Goal: Task Accomplishment & Management: Use online tool/utility

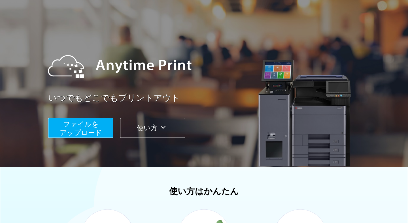
scroll to position [12, 0]
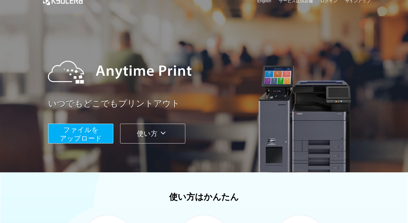
click at [93, 141] on span "ファイルを ​​アップロード" at bounding box center [81, 134] width 42 height 16
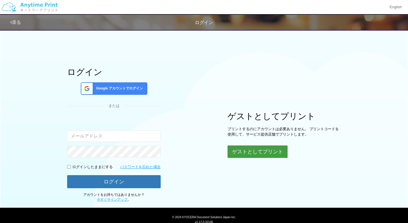
click at [261, 152] on button "ゲストとしてプリント" at bounding box center [258, 152] width 60 height 12
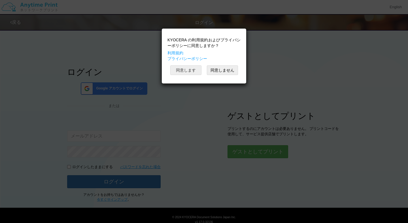
click at [187, 69] on button "同意します" at bounding box center [185, 71] width 31 height 10
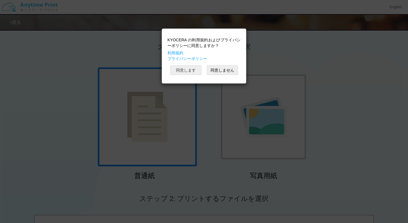
click at [187, 69] on button "同意します" at bounding box center [185, 71] width 31 height 10
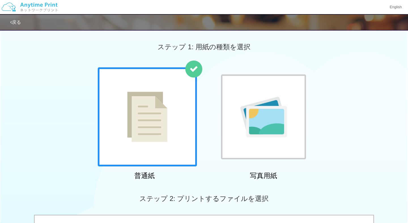
click at [288, 112] on div at bounding box center [263, 117] width 85 height 85
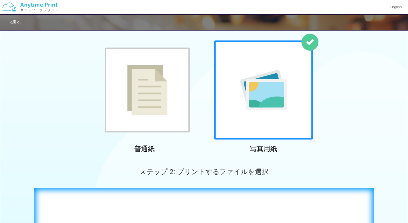
scroll to position [26, 0]
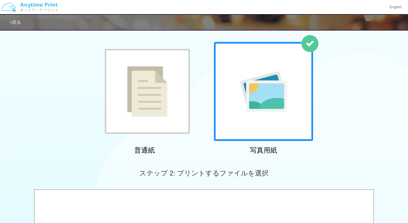
click at [155, 94] on img at bounding box center [147, 91] width 40 height 50
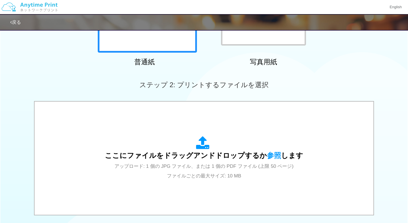
scroll to position [149, 0]
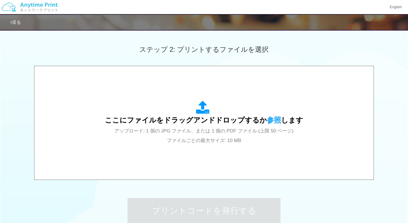
click at [155, 94] on div "ここにファイルをドラッグアンドドロップするか 参照 します アップロード: 1 個の JPG ファイル、または 1 個の PDF ファイル (上限 50 ペー…" at bounding box center [204, 123] width 328 height 102
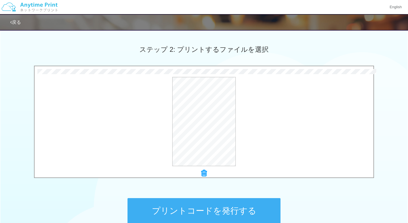
click at [237, 204] on button "プリントコードを発行する" at bounding box center [204, 211] width 153 height 26
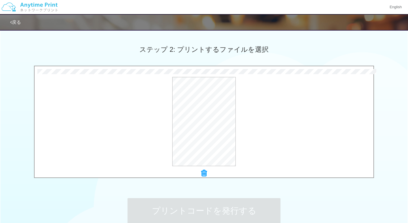
scroll to position [0, 0]
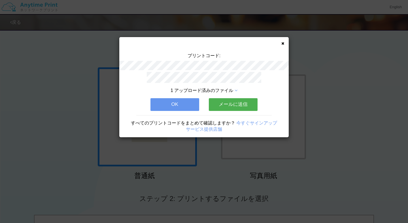
click at [173, 101] on button "OK" at bounding box center [175, 104] width 49 height 12
